Goal: Task Accomplishment & Management: Complete application form

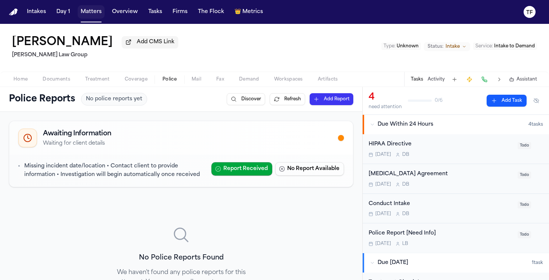
click at [82, 15] on button "Matters" at bounding box center [91, 11] width 27 height 13
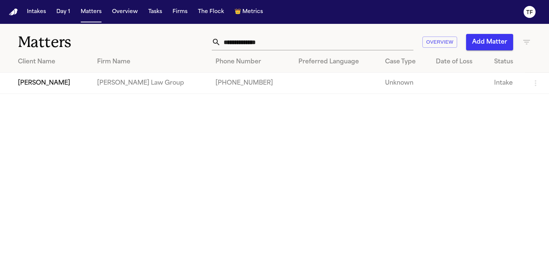
click at [237, 47] on input "**********" at bounding box center [317, 42] width 193 height 16
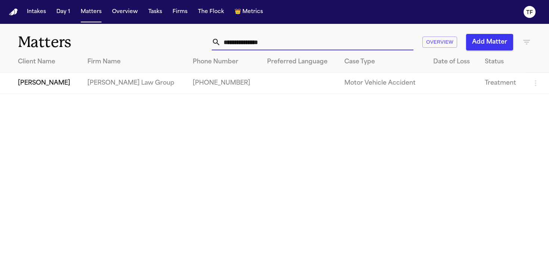
type input "**********"
click at [113, 92] on td "[PERSON_NAME] Law Group" at bounding box center [134, 83] width 106 height 21
click at [42, 84] on td "[PERSON_NAME]" at bounding box center [40, 83] width 81 height 21
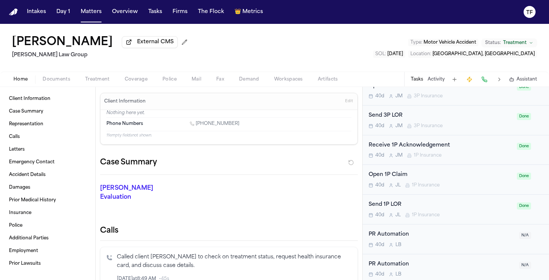
scroll to position [589, 0]
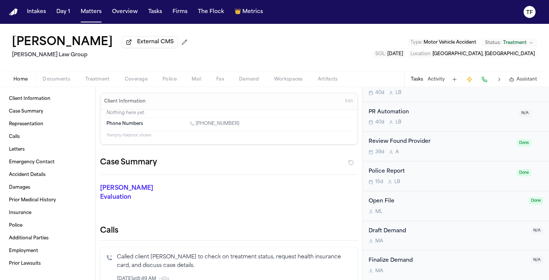
click at [102, 84] on span "button" at bounding box center [98, 83] width 34 height 1
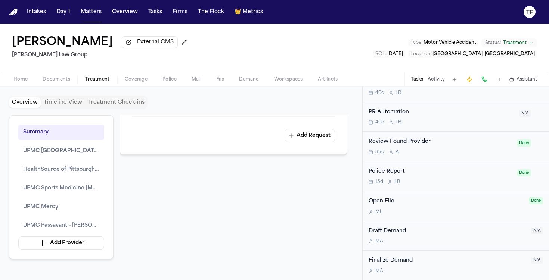
scroll to position [1506, 0]
click at [67, 211] on button "UPMC Mercy" at bounding box center [61, 207] width 86 height 16
click at [45, 211] on span "UPMC Mercy" at bounding box center [40, 207] width 35 height 9
click at [44, 211] on span "UPMC Mercy" at bounding box center [40, 207] width 35 height 9
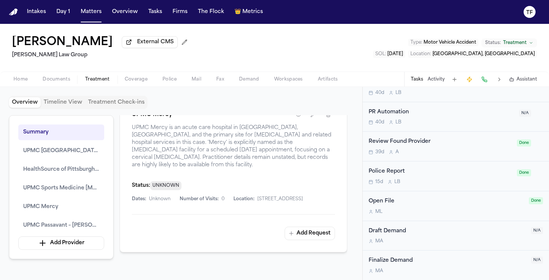
scroll to position [1166, 0]
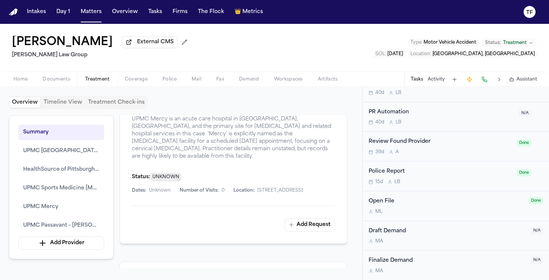
click at [297, 109] on icon "button" at bounding box center [298, 106] width 6 height 6
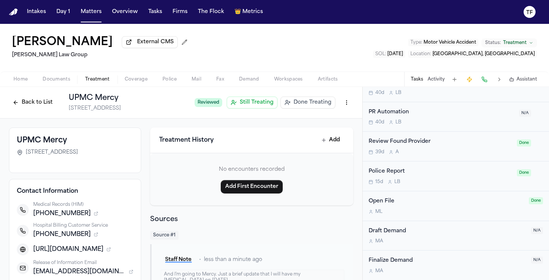
click at [303, 99] on button "Done Treating" at bounding box center [307, 103] width 55 height 12
click at [96, 100] on h1 "UPMC Mercy" at bounding box center [156, 98] width 174 height 10
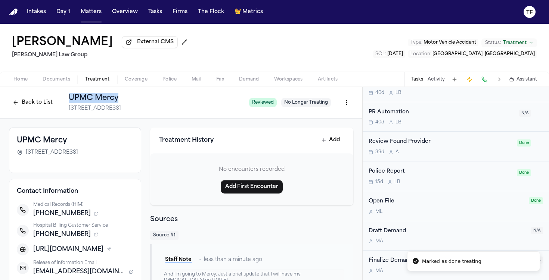
click at [96, 100] on h1 "UPMC Mercy" at bounding box center [156, 98] width 174 height 10
copy h1 "UPMC Mercy"
click at [420, 83] on button "Tasks" at bounding box center [417, 80] width 12 height 6
click at [421, 83] on button "Tasks" at bounding box center [417, 80] width 12 height 6
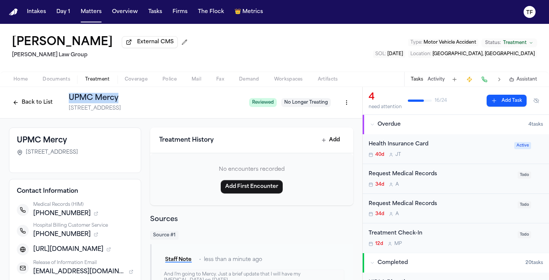
click at [501, 103] on button "Add Task" at bounding box center [507, 101] width 40 height 12
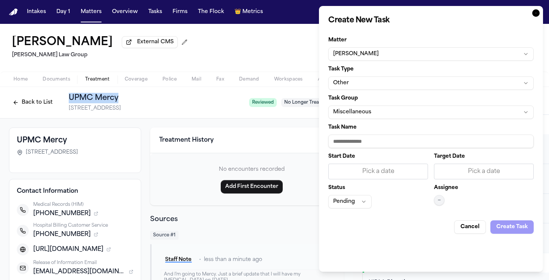
click at [392, 81] on button "Other" at bounding box center [430, 83] width 205 height 13
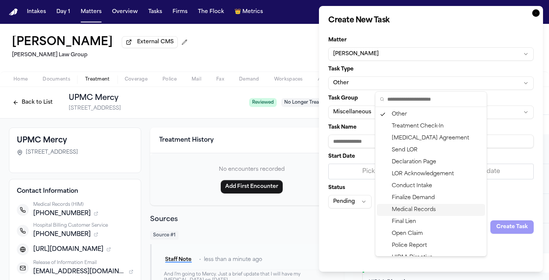
click at [416, 206] on div "Medical Records" at bounding box center [431, 210] width 108 height 12
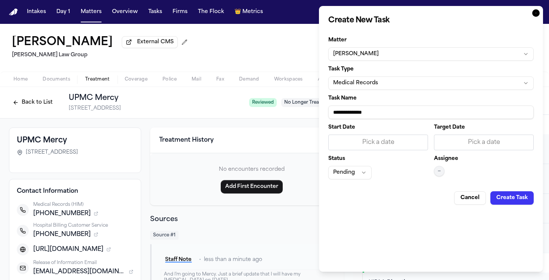
click at [356, 119] on input "**********" at bounding box center [430, 112] width 205 height 13
paste input "**********"
type input "**********"
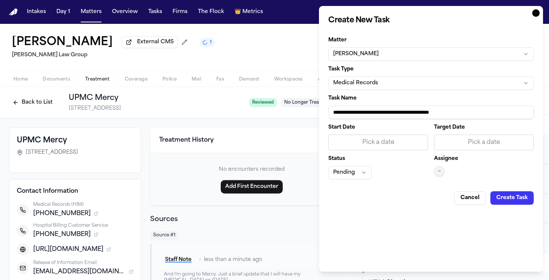
click at [453, 137] on div "Pick a date" at bounding box center [484, 143] width 100 height 16
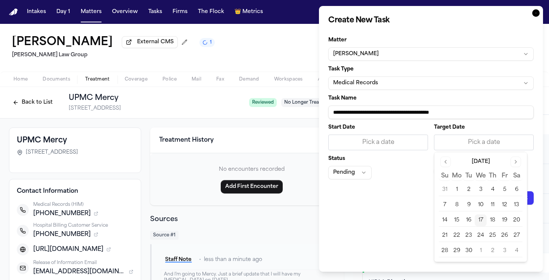
click at [393, 145] on div "Pick a date" at bounding box center [378, 142] width 90 height 9
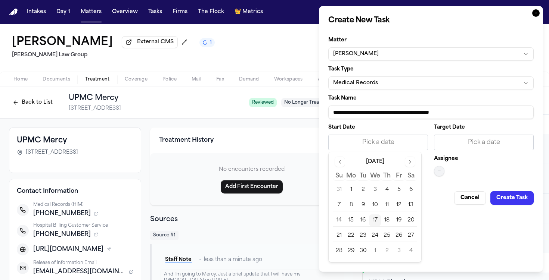
click at [374, 217] on button "17" at bounding box center [375, 221] width 12 height 12
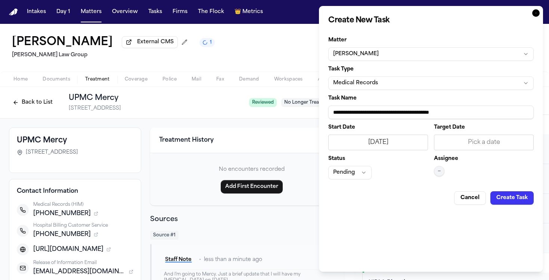
click at [432, 172] on div "Start Date [DATE] Target Date Pick a date Status Pending Assignee —" at bounding box center [430, 152] width 205 height 55
click at [438, 173] on span "—" at bounding box center [439, 171] width 3 height 6
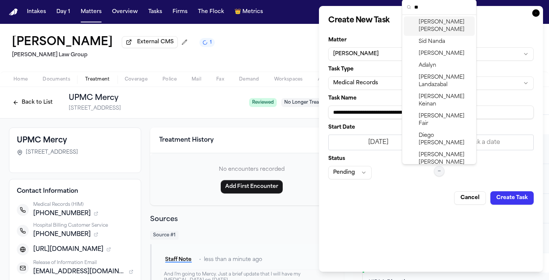
type input "**"
click at [433, 28] on div "[PERSON_NAME]" at bounding box center [439, 25] width 71 height 19
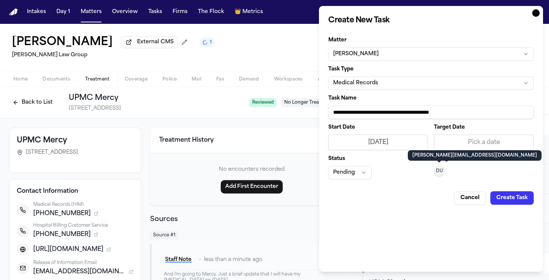
click at [509, 201] on button "Create Task" at bounding box center [511, 198] width 43 height 13
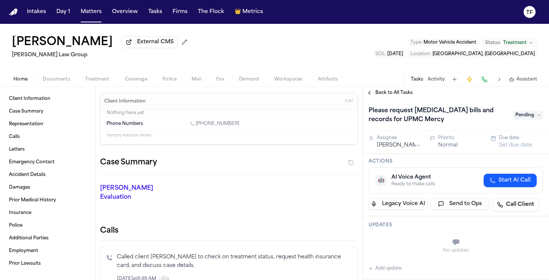
click at [95, 21] on nav "Intakes Day 1 Matters Overview Tasks Firms The Flock 👑 Metrics TF" at bounding box center [274, 12] width 549 height 24
click at [97, 16] on button "Matters" at bounding box center [91, 11] width 27 height 13
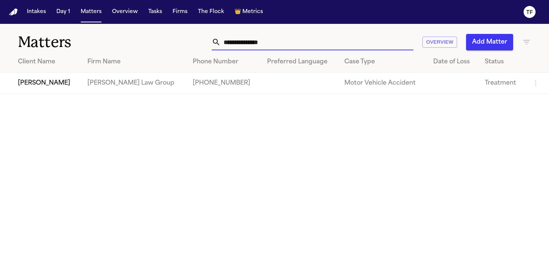
click at [254, 44] on input "**********" at bounding box center [317, 42] width 193 height 16
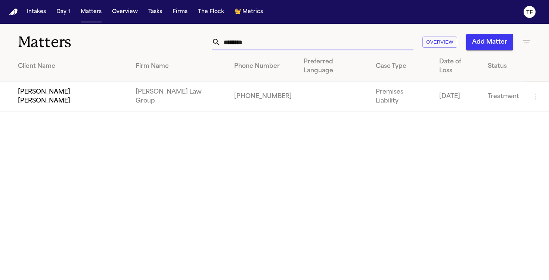
type input "********"
click at [68, 82] on td "[PERSON_NAME] [PERSON_NAME]" at bounding box center [65, 97] width 130 height 30
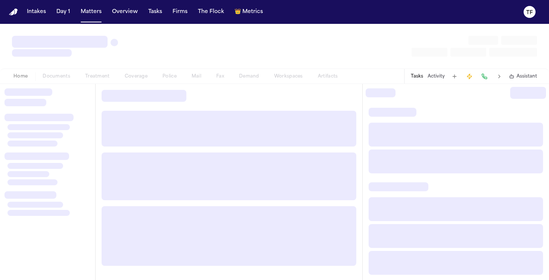
click at [68, 82] on div "Home Documents Treatment Coverage Police Mail Fax Demand Workspaces Artifacts T…" at bounding box center [274, 76] width 549 height 15
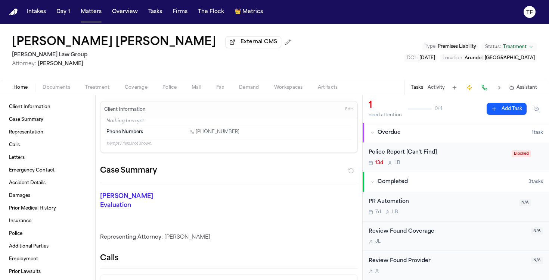
click at [100, 89] on span "Treatment" at bounding box center [97, 88] width 25 height 6
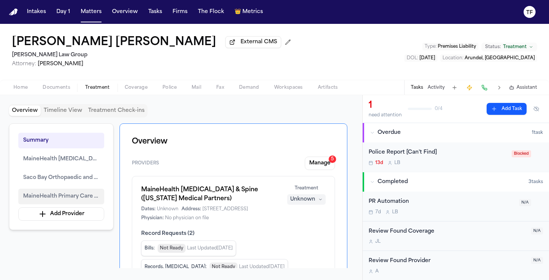
click at [86, 204] on button "MaineHealth Primary Care – Family Medicine – [PERSON_NAME]" at bounding box center [61, 197] width 86 height 16
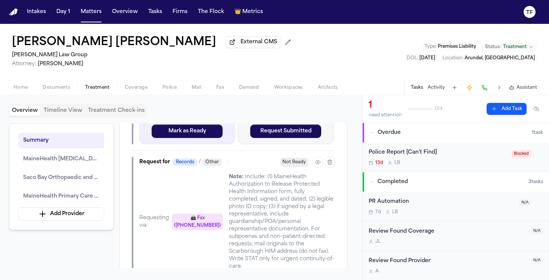
scroll to position [1437, 0]
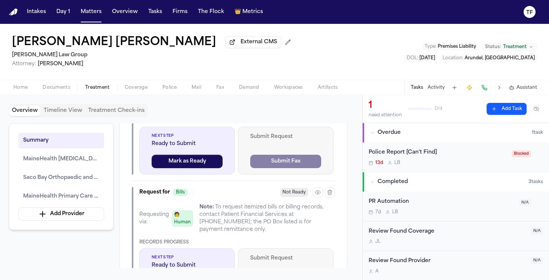
click at [436, 89] on button "Activity" at bounding box center [436, 88] width 17 height 6
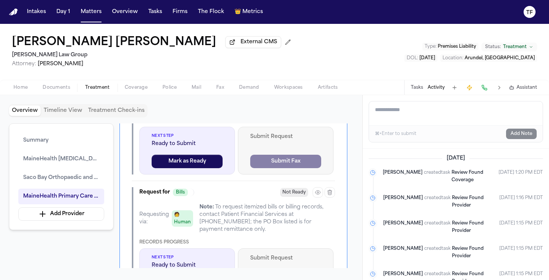
click at [422, 120] on textarea "Add a note to this matter" at bounding box center [456, 114] width 174 height 24
paste textarea "**********"
type textarea "**********"
click at [518, 139] on button "Add Note" at bounding box center [521, 134] width 31 height 10
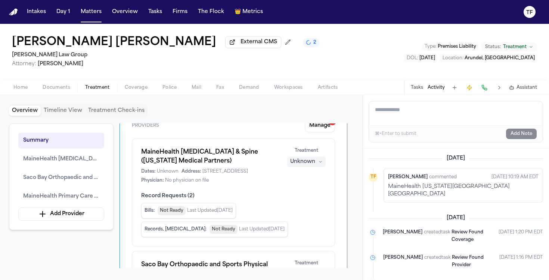
scroll to position [0, 0]
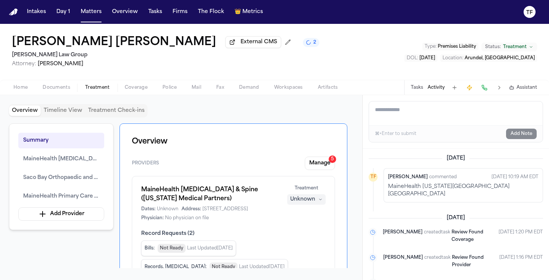
click at [314, 162] on button "Manage 5" at bounding box center [320, 163] width 30 height 13
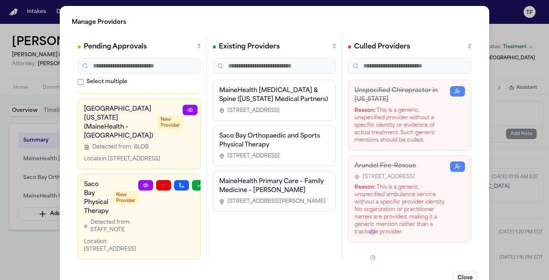
scroll to position [64, 0]
click at [187, 113] on icon at bounding box center [190, 110] width 6 height 6
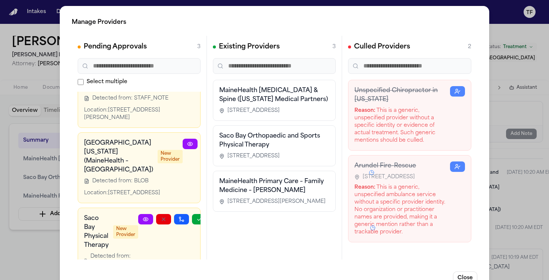
scroll to position [0, 0]
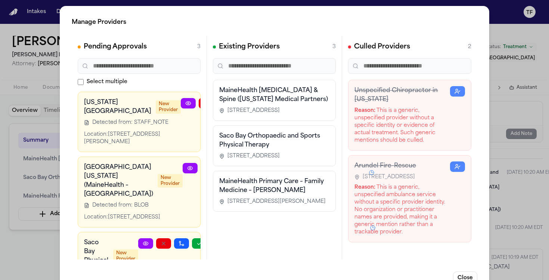
click at [488, 194] on div "Manage Providers Pending Approvals 3 Select multiple [US_STATE][GEOGRAPHIC_DATA…" at bounding box center [274, 151] width 549 height 303
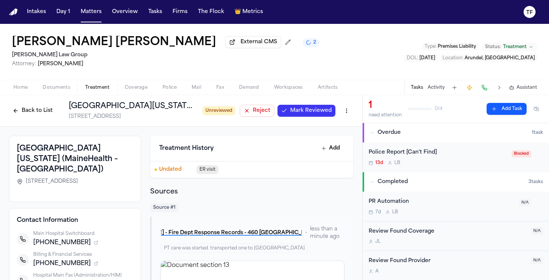
click at [311, 115] on span "Mark Reviewed" at bounding box center [310, 110] width 41 height 7
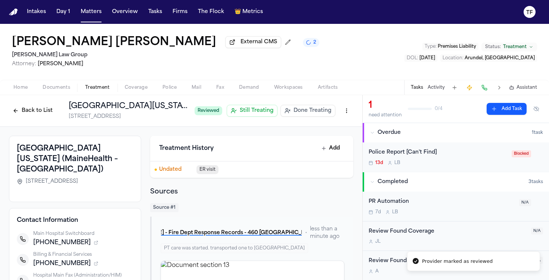
click at [300, 112] on span "Done Treating" at bounding box center [313, 110] width 38 height 7
click at [121, 115] on span "[STREET_ADDRESS]" at bounding box center [95, 116] width 52 height 7
click at [154, 114] on div "Southern Maine Medical Center (MaineHealth – Biddeford Hospital) 1 Medical Cent…" at bounding box center [156, 110] width 174 height 19
click at [154, 112] on h1 "[GEOGRAPHIC_DATA][US_STATE] (MaineHealth – [GEOGRAPHIC_DATA])" at bounding box center [156, 106] width 174 height 10
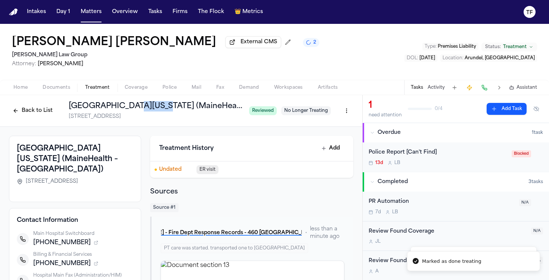
click at [154, 112] on h1 "[GEOGRAPHIC_DATA][US_STATE] (MaineHealth – [GEOGRAPHIC_DATA])" at bounding box center [156, 106] width 174 height 10
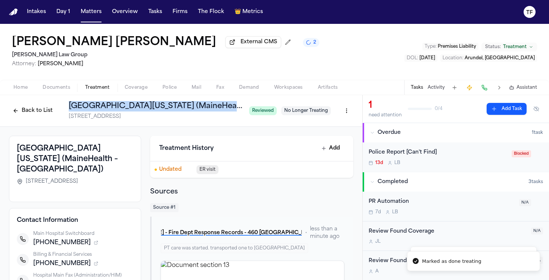
click at [154, 112] on h1 "[GEOGRAPHIC_DATA][US_STATE] (MaineHealth – [GEOGRAPHIC_DATA])" at bounding box center [156, 106] width 174 height 10
copy h1 "[GEOGRAPHIC_DATA][US_STATE] (MaineHealth – [GEOGRAPHIC_DATA])"
click at [512, 114] on button "Add Task" at bounding box center [507, 109] width 40 height 12
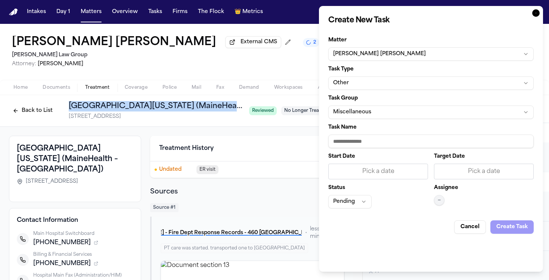
click at [354, 79] on button "Other" at bounding box center [430, 83] width 205 height 13
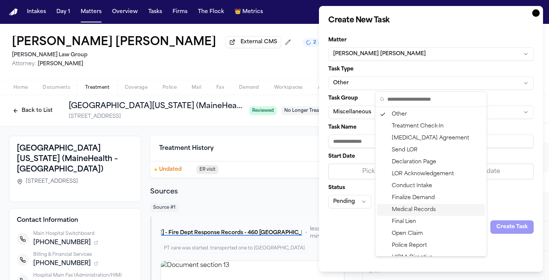
click at [411, 213] on div "Medical Records" at bounding box center [431, 210] width 108 height 12
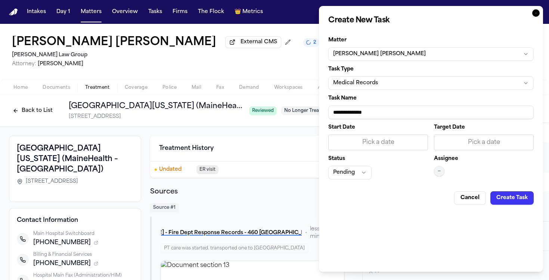
click at [353, 112] on input "**********" at bounding box center [430, 112] width 205 height 13
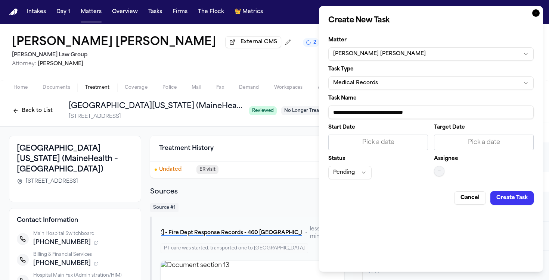
paste input "**********"
type input "**********"
click at [379, 140] on div "Pick a date" at bounding box center [378, 142] width 90 height 9
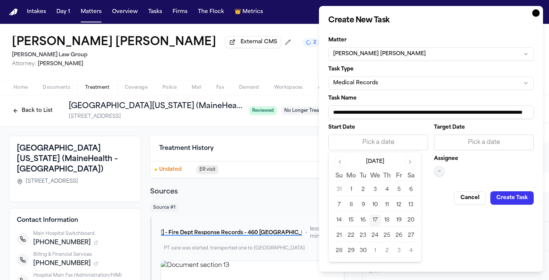
scroll to position [0, 0]
click at [375, 218] on button "17" at bounding box center [375, 221] width 12 height 12
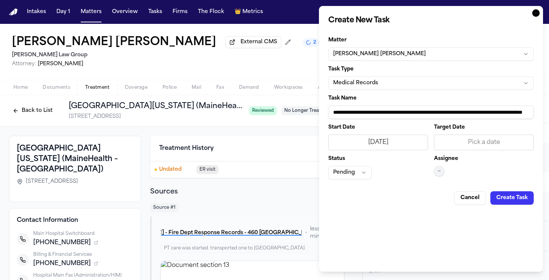
click at [442, 171] on button "—" at bounding box center [439, 171] width 10 height 10
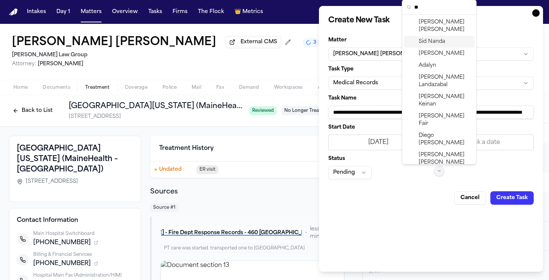
type input "**"
click at [427, 24] on span "[PERSON_NAME]" at bounding box center [445, 26] width 53 height 15
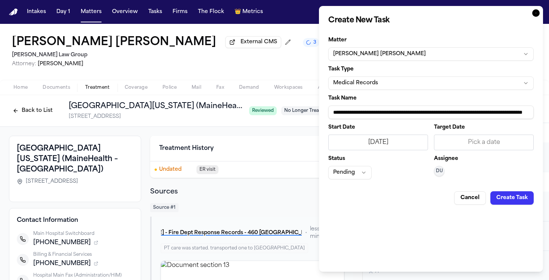
click at [509, 195] on button "Create Task" at bounding box center [511, 198] width 43 height 13
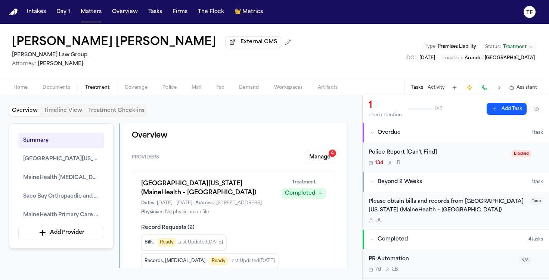
scroll to position [13, 0]
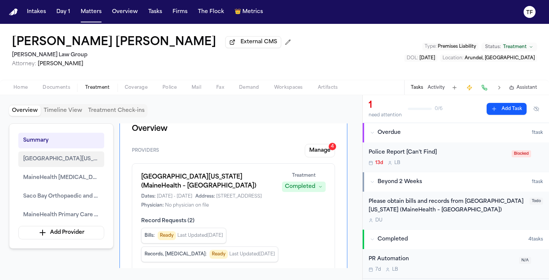
click at [70, 161] on span "[GEOGRAPHIC_DATA][US_STATE] (MaineHealth – [GEOGRAPHIC_DATA])" at bounding box center [61, 159] width 76 height 9
click at [419, 89] on button "Tasks" at bounding box center [417, 88] width 12 height 6
click at [440, 91] on button "Activity" at bounding box center [436, 88] width 17 height 6
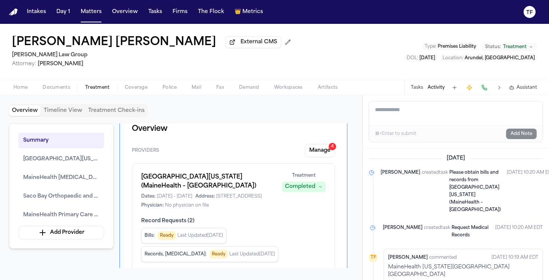
paste textarea "**********"
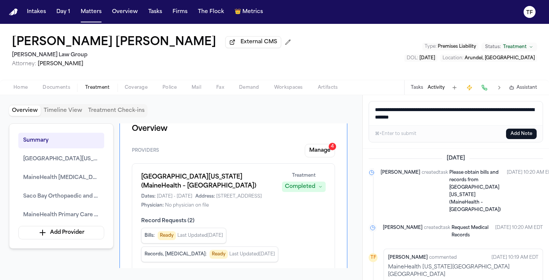
type textarea "**********"
click at [517, 139] on button "Add Note" at bounding box center [521, 134] width 31 height 10
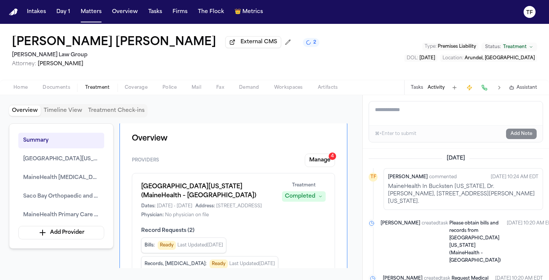
scroll to position [0, 0]
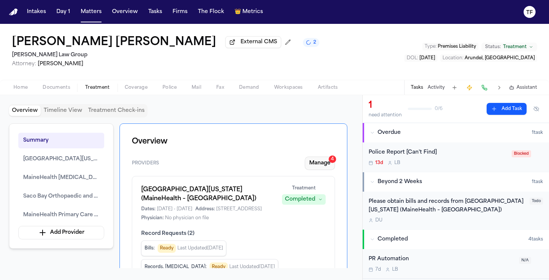
click at [319, 160] on button "Manage 4" at bounding box center [320, 163] width 30 height 13
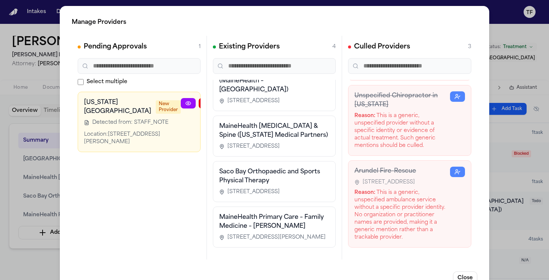
click at [15, 179] on div "Manage Providers Pending Approvals 1 Select multiple Maine Medical Center New P…" at bounding box center [274, 151] width 549 height 303
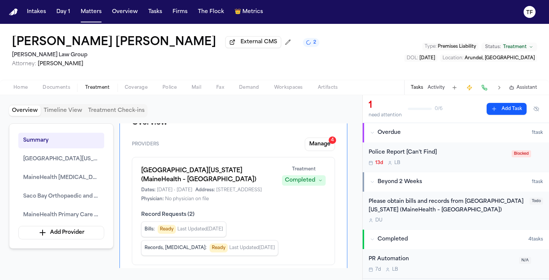
scroll to position [56, 0]
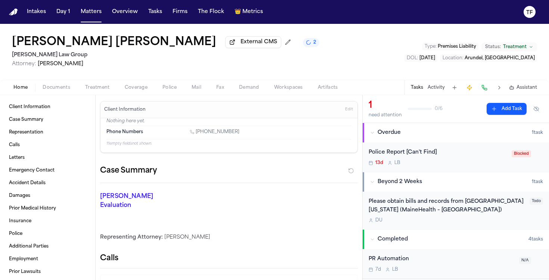
click at [29, 87] on button "Home" at bounding box center [20, 87] width 29 height 9
